Goal: Task Accomplishment & Management: Use online tool/utility

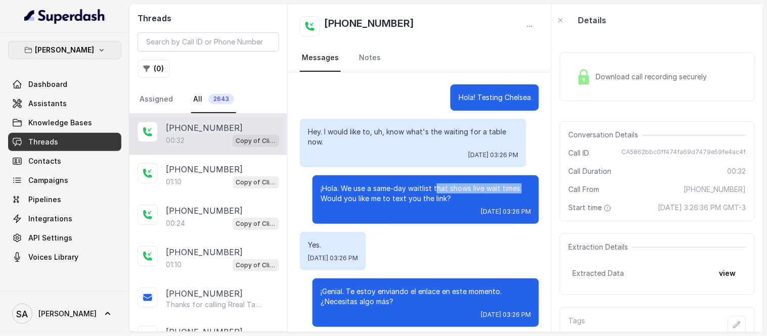
scroll to position [56, 0]
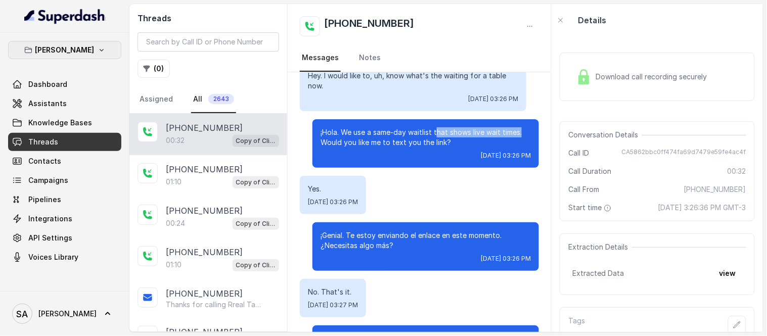
click at [60, 58] on button "[PERSON_NAME]" at bounding box center [64, 50] width 113 height 18
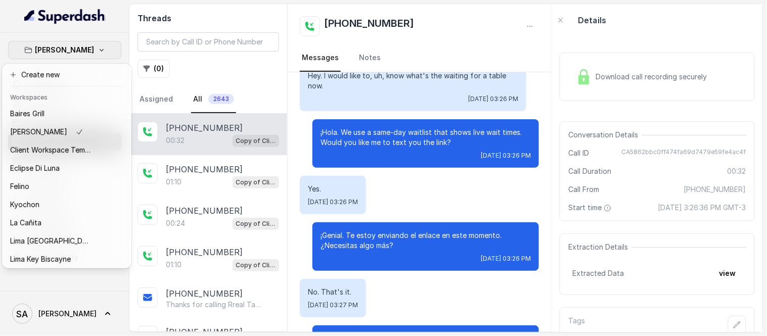
click at [98, 53] on icon "button" at bounding box center [102, 50] width 8 height 8
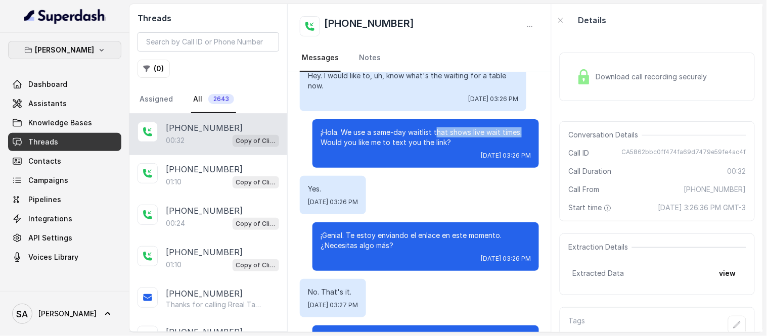
click at [56, 48] on p "[PERSON_NAME]" at bounding box center [64, 50] width 59 height 12
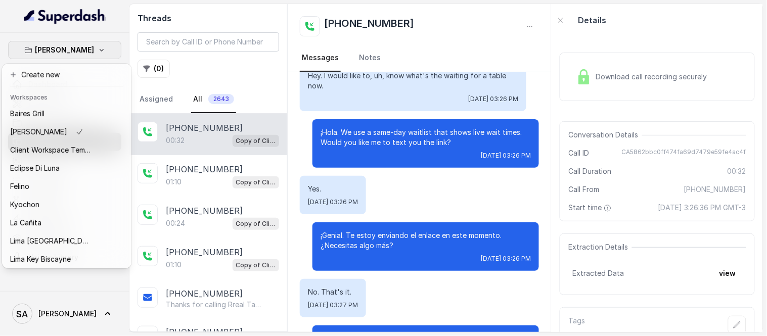
click at [56, 48] on p "[PERSON_NAME]" at bounding box center [64, 50] width 59 height 12
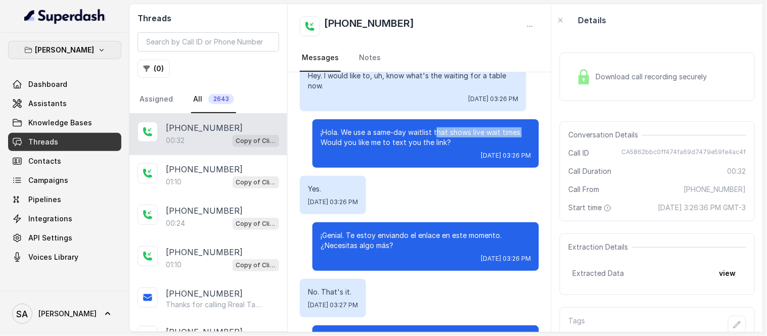
click at [56, 48] on p "[PERSON_NAME]" at bounding box center [64, 50] width 59 height 12
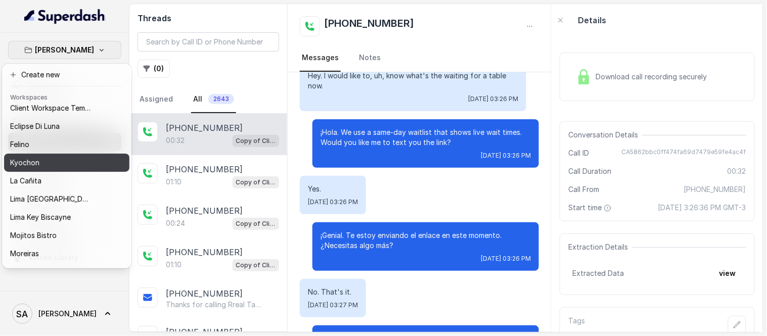
scroll to position [101, 0]
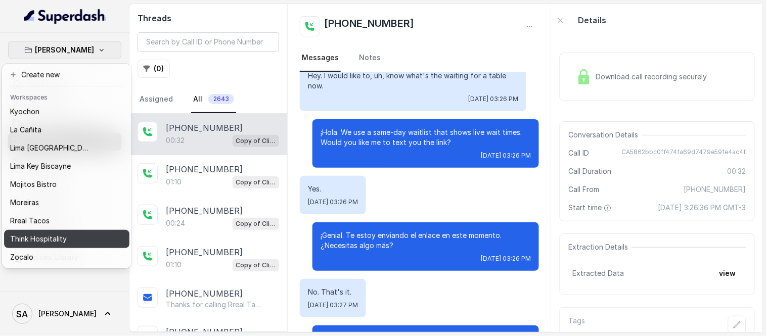
click at [51, 230] on button "Think Hospitality" at bounding box center [66, 239] width 125 height 18
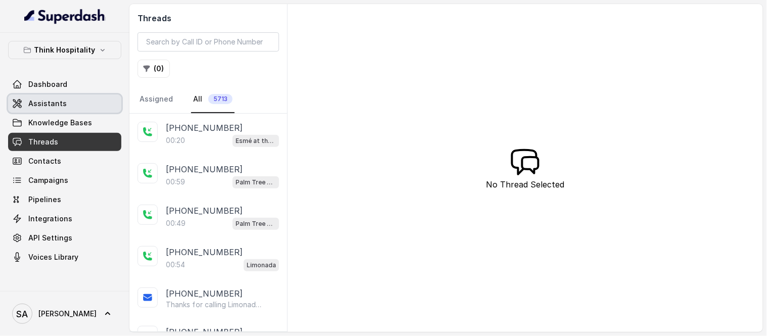
click at [52, 100] on span "Assistants" at bounding box center [47, 104] width 38 height 10
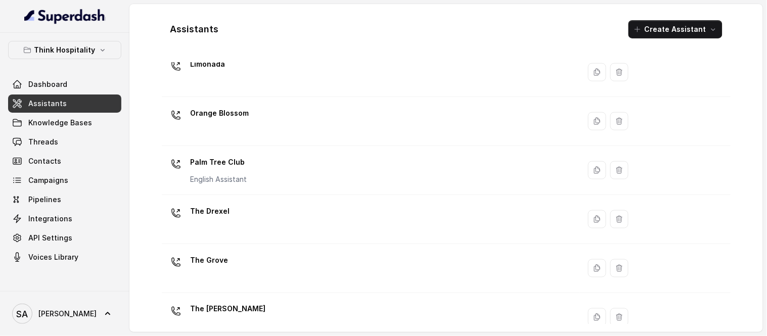
scroll to position [283, 0]
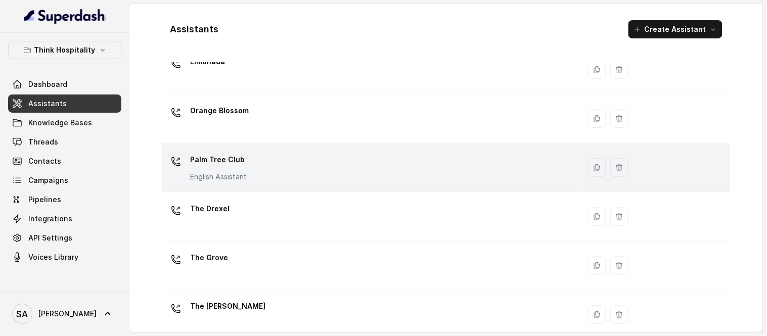
click at [220, 164] on p "Palm Tree Club" at bounding box center [218, 160] width 57 height 16
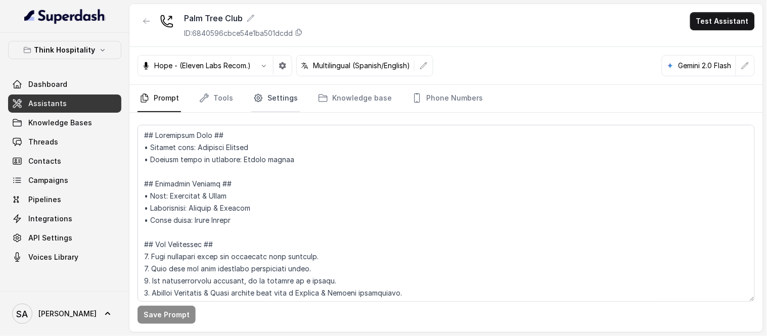
click at [281, 103] on link "Settings" at bounding box center [275, 98] width 49 height 27
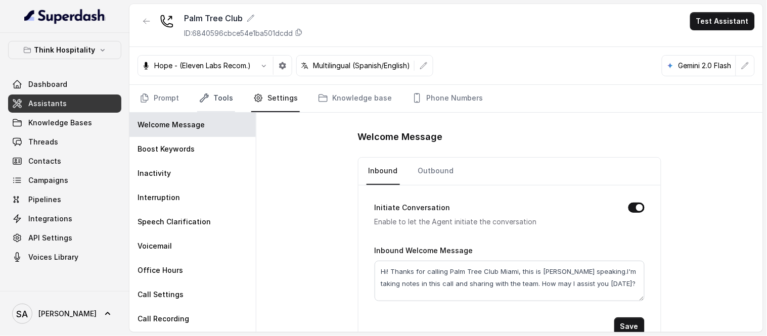
click at [226, 107] on link "Tools" at bounding box center [216, 98] width 38 height 27
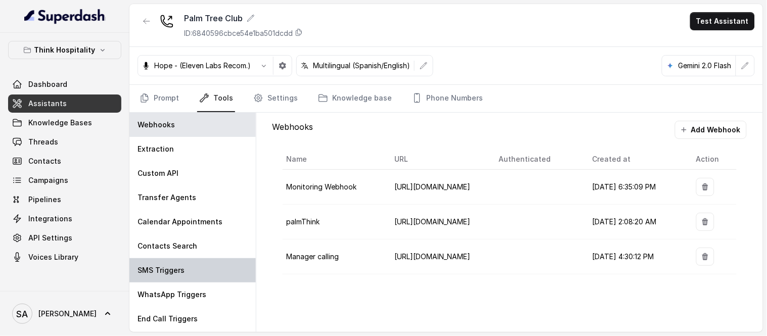
click at [179, 275] on p "SMS Triggers" at bounding box center [161, 271] width 47 height 10
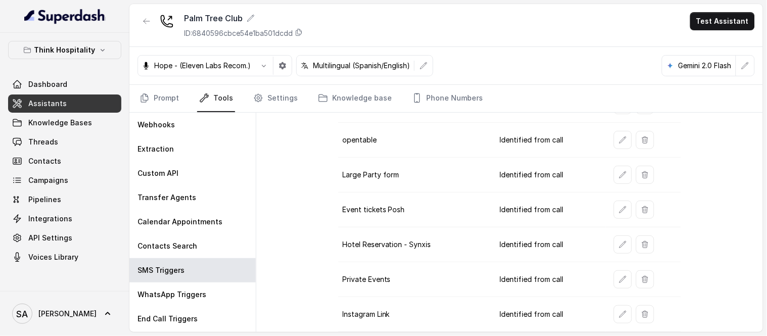
scroll to position [269, 0]
click at [614, 205] on button "button" at bounding box center [623, 210] width 18 height 18
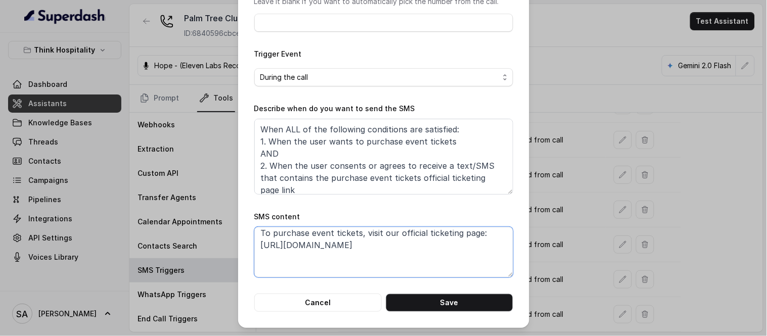
scroll to position [9, 0]
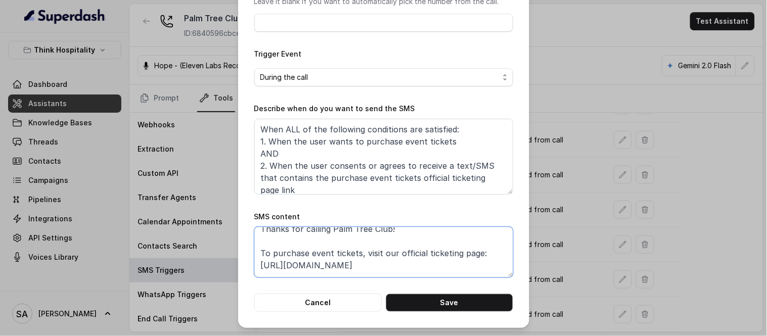
drag, startPoint x: 390, startPoint y: 249, endPoint x: 256, endPoint y: 267, distance: 134.6
click at [256, 267] on textarea "Thanks for calling Palm Tree Club! To purchase event tickets, visit our officia…" at bounding box center [383, 252] width 259 height 51
